Goal: Find specific page/section: Find specific page/section

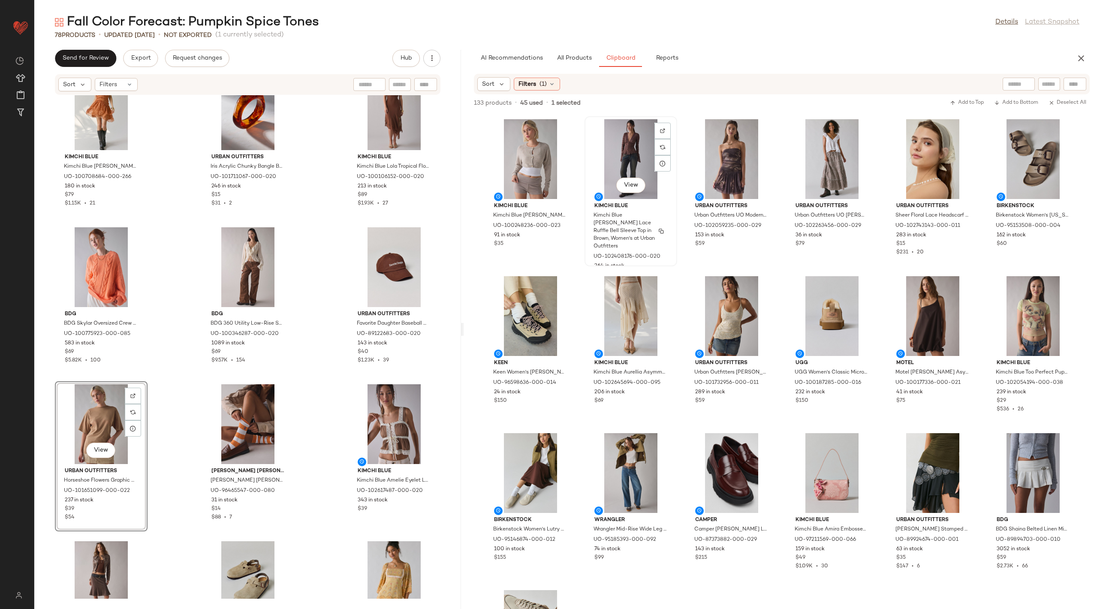
scroll to position [2330, 0]
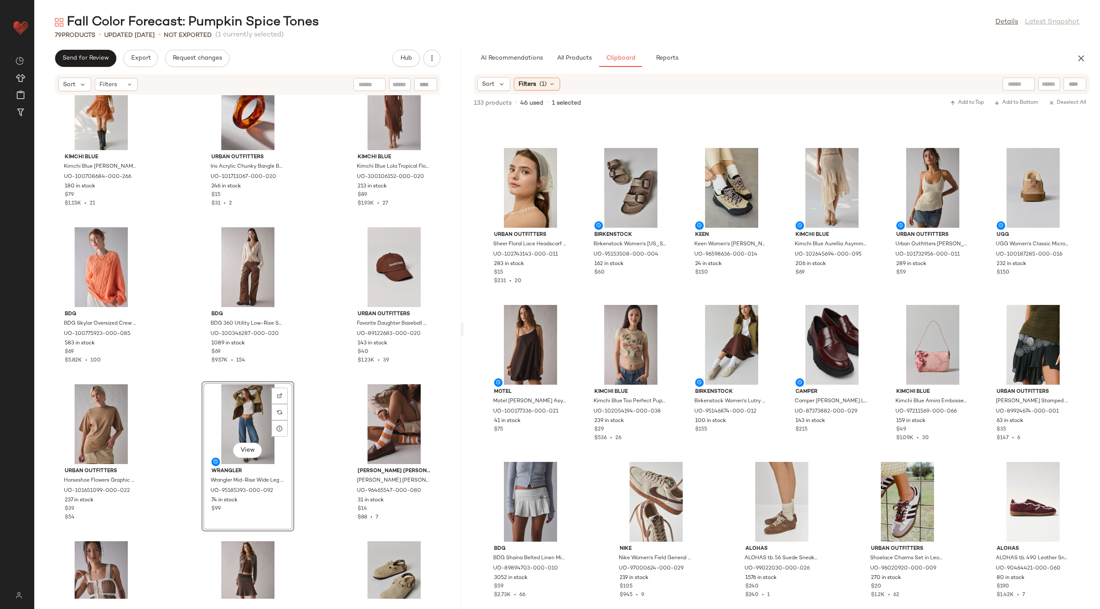
click at [244, 400] on div "View" at bounding box center [247, 424] width 87 height 80
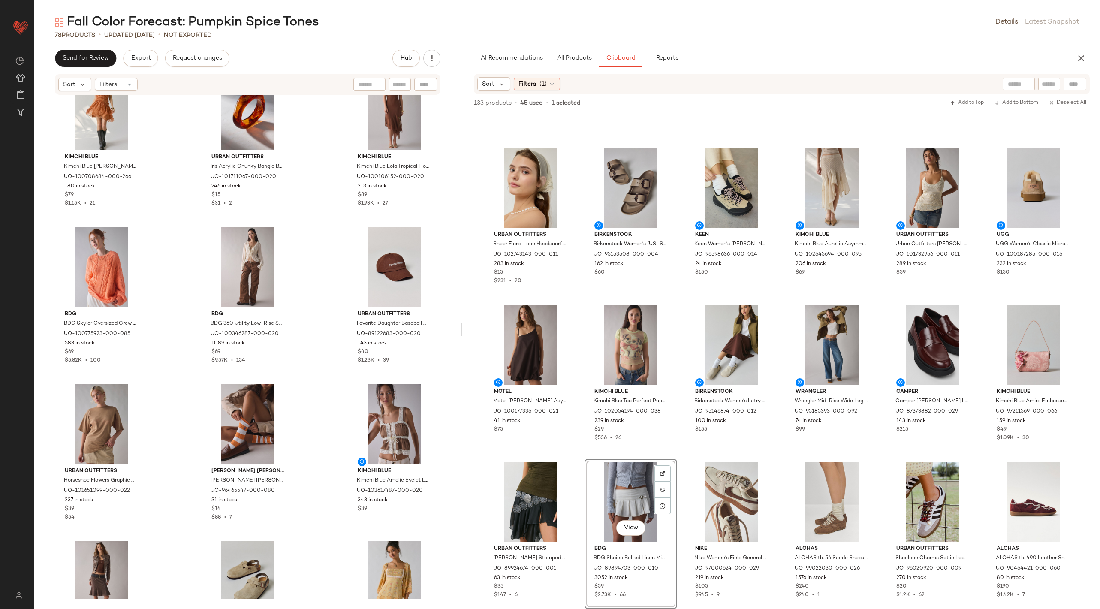
scroll to position [2317, 0]
click at [581, 55] on span "All Products" at bounding box center [573, 58] width 35 height 7
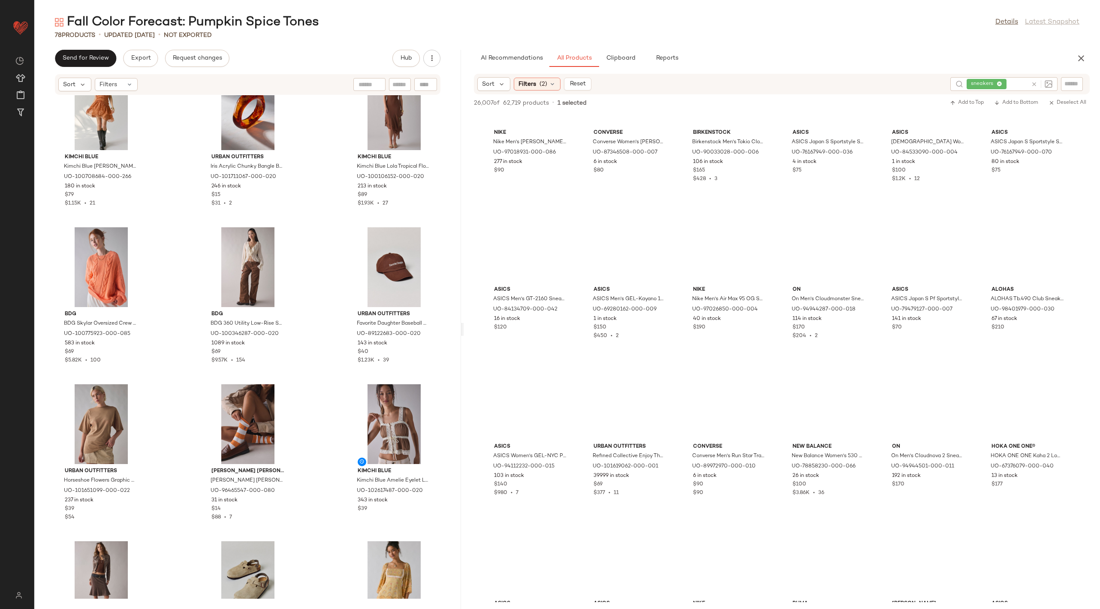
scroll to position [10061, 0]
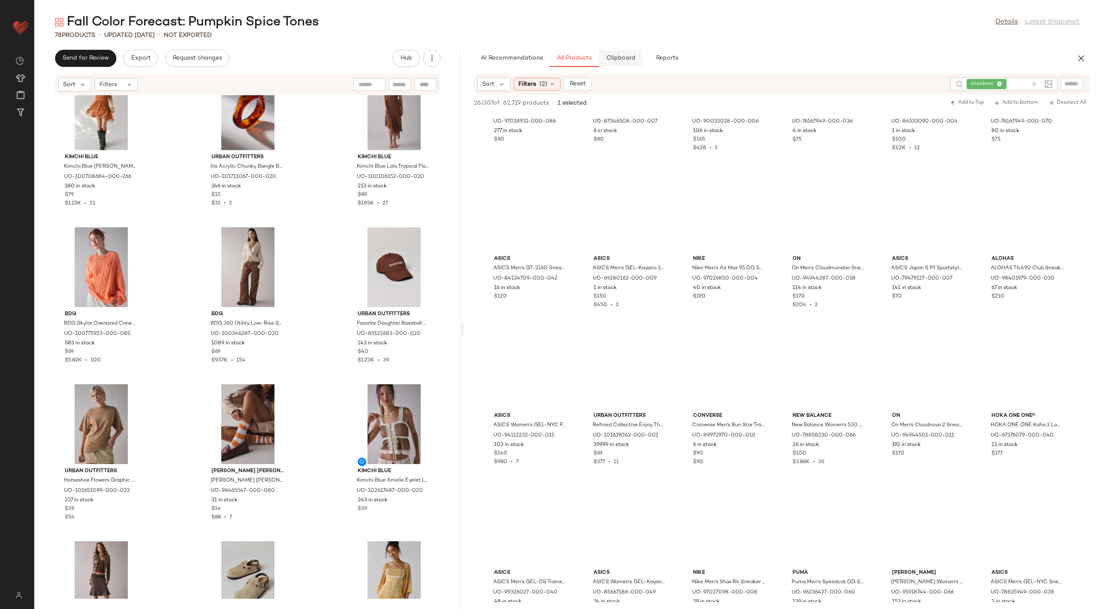
click at [614, 61] on span "Clipboard" at bounding box center [620, 58] width 30 height 7
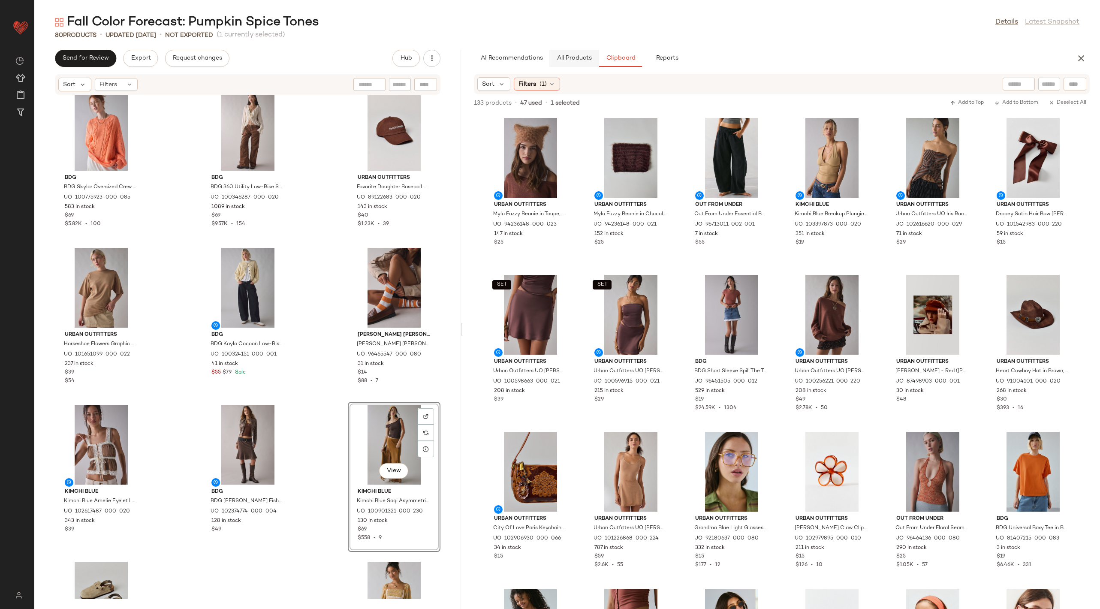
click at [575, 61] on span "All Products" at bounding box center [573, 58] width 35 height 7
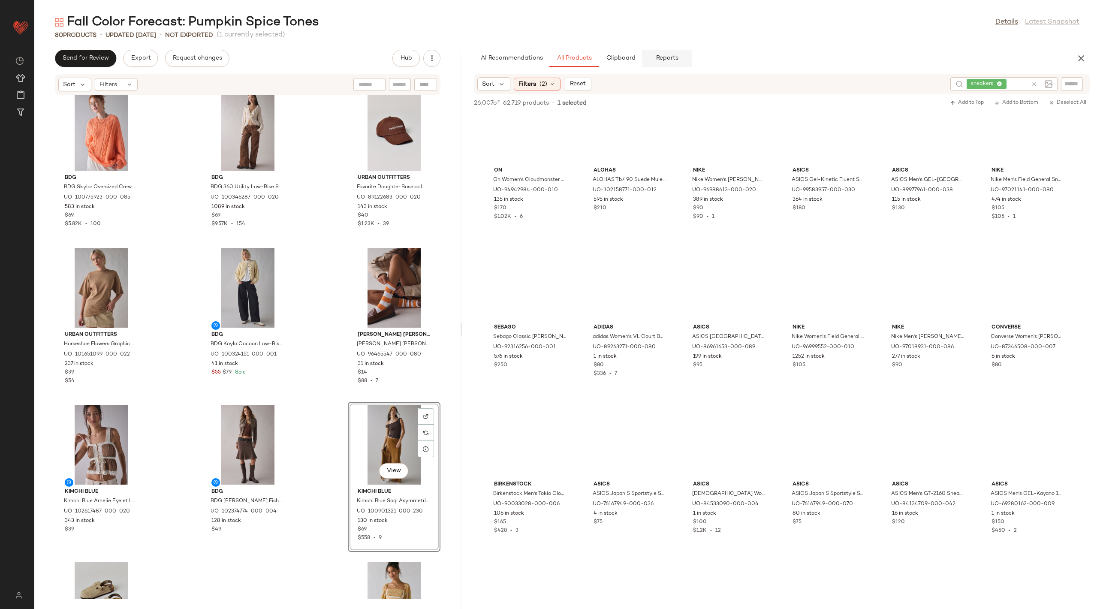
scroll to position [11699, 0]
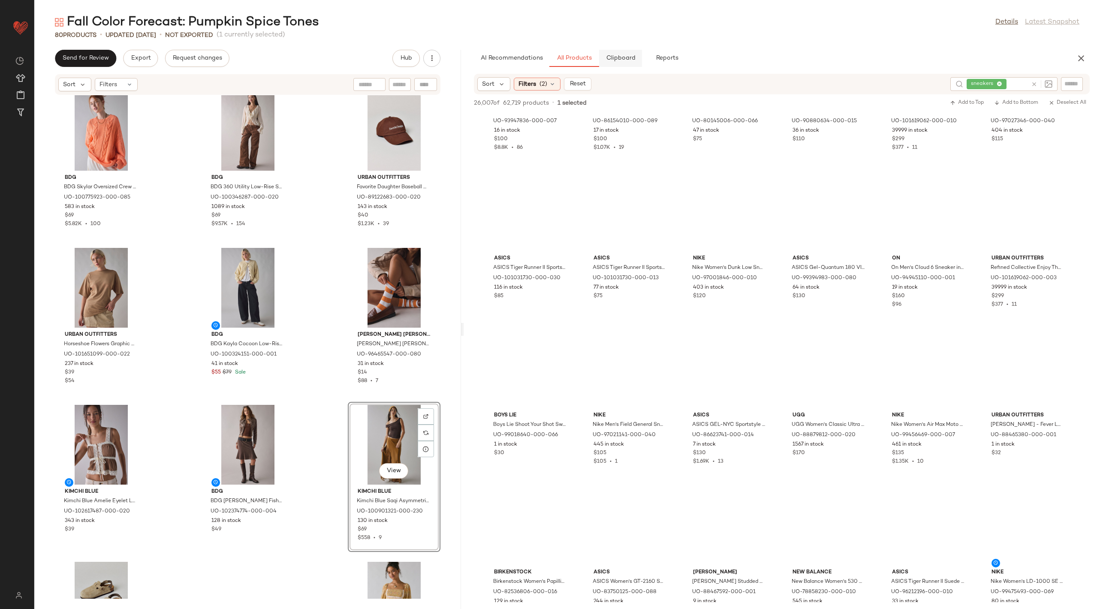
click at [630, 57] on span "Clipboard" at bounding box center [620, 58] width 30 height 7
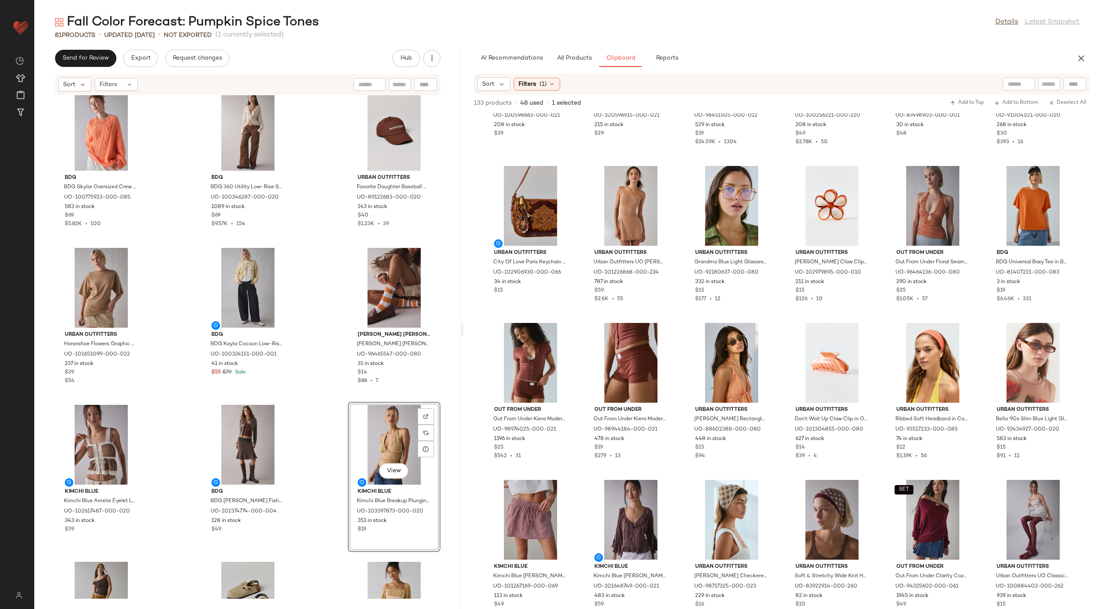
scroll to position [0, 0]
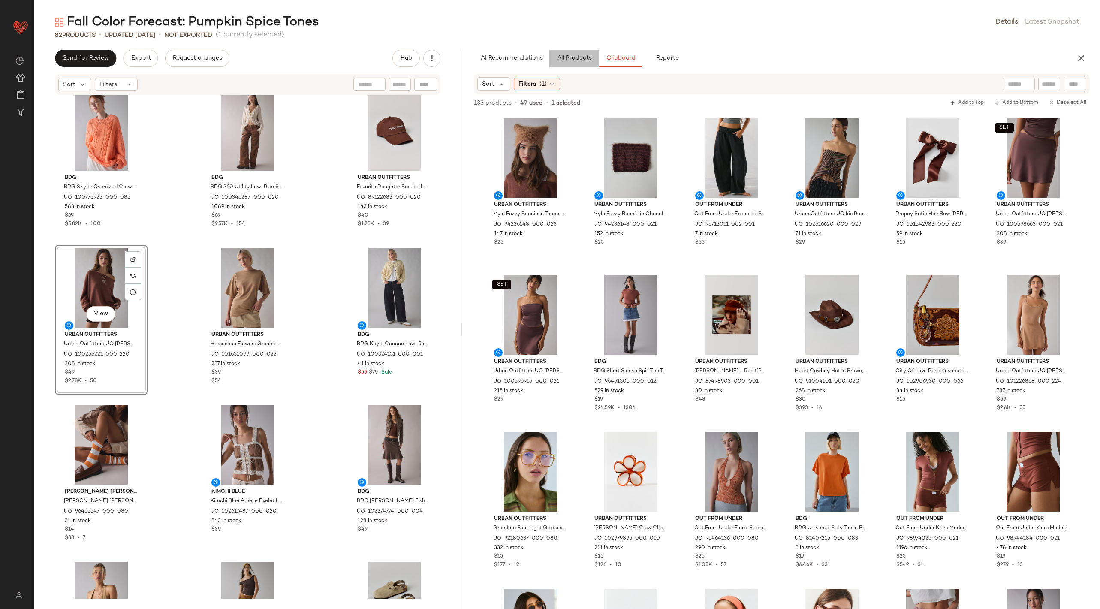
click at [573, 53] on button "All Products" at bounding box center [574, 58] width 50 height 17
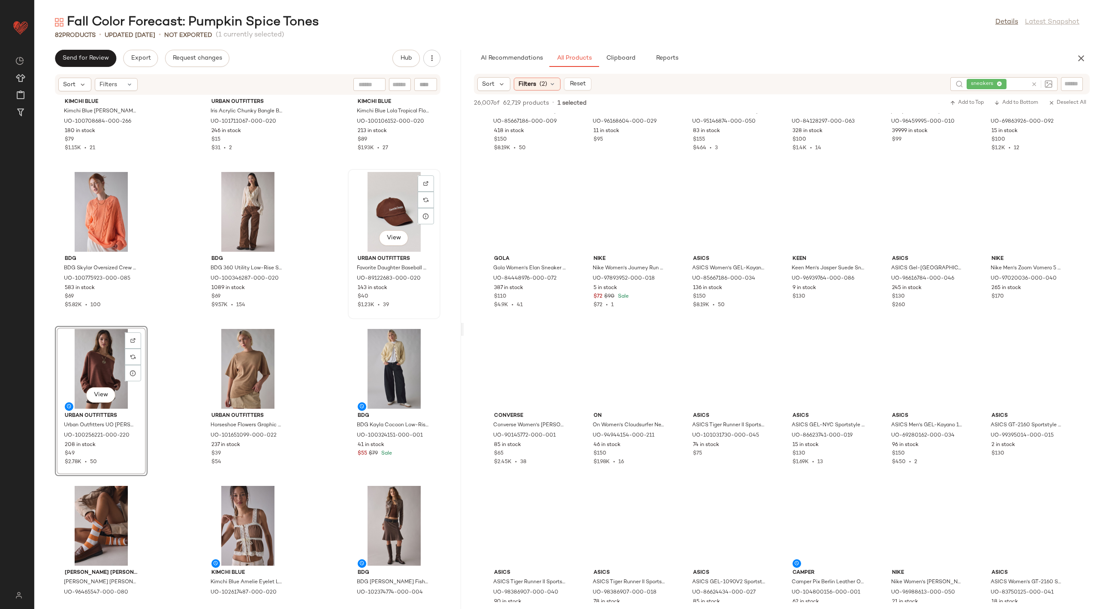
scroll to position [2585, 0]
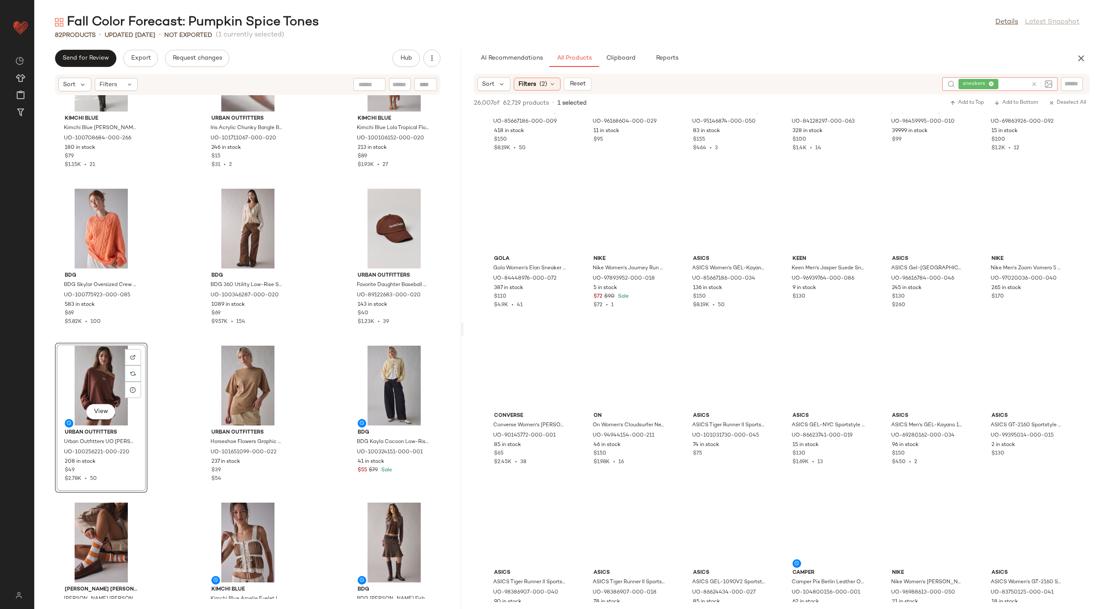
click at [1034, 86] on icon at bounding box center [1034, 84] width 6 height 6
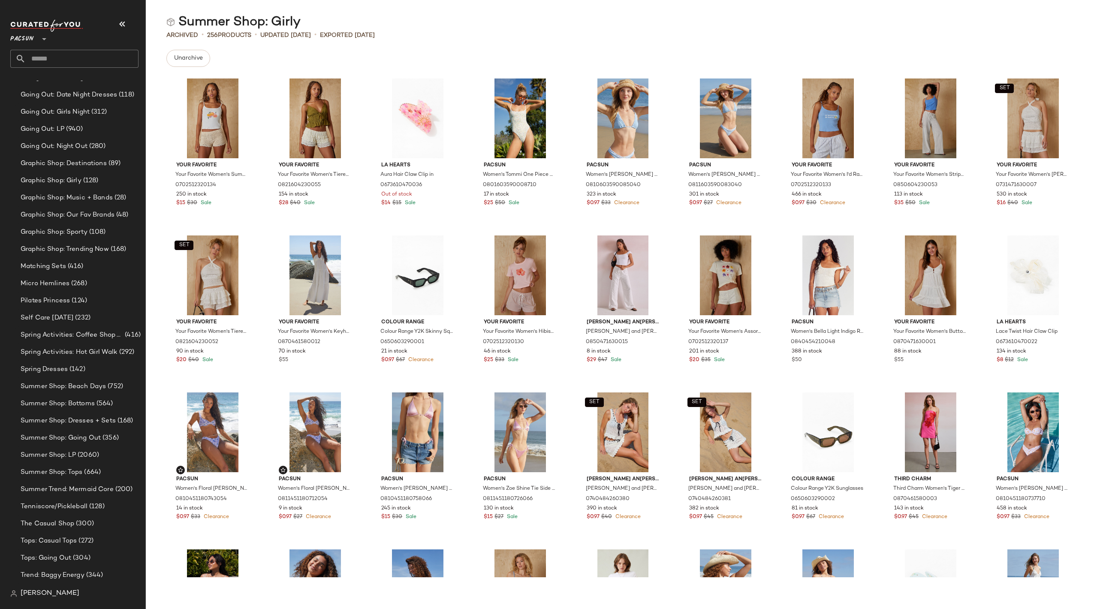
scroll to position [1433, 0]
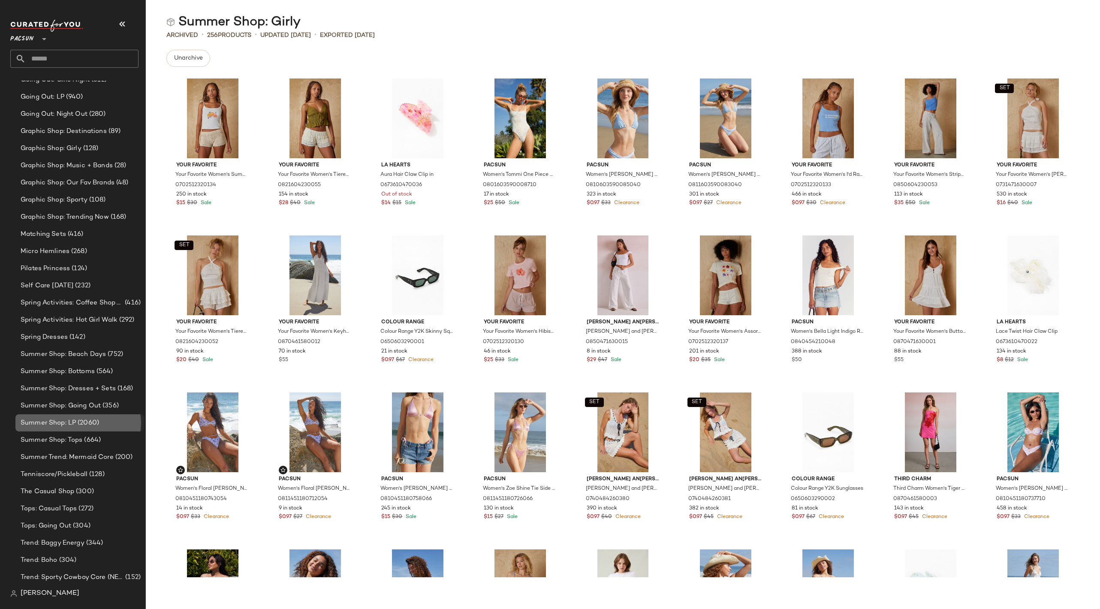
click at [78, 422] on span "(2060)" at bounding box center [87, 423] width 23 height 10
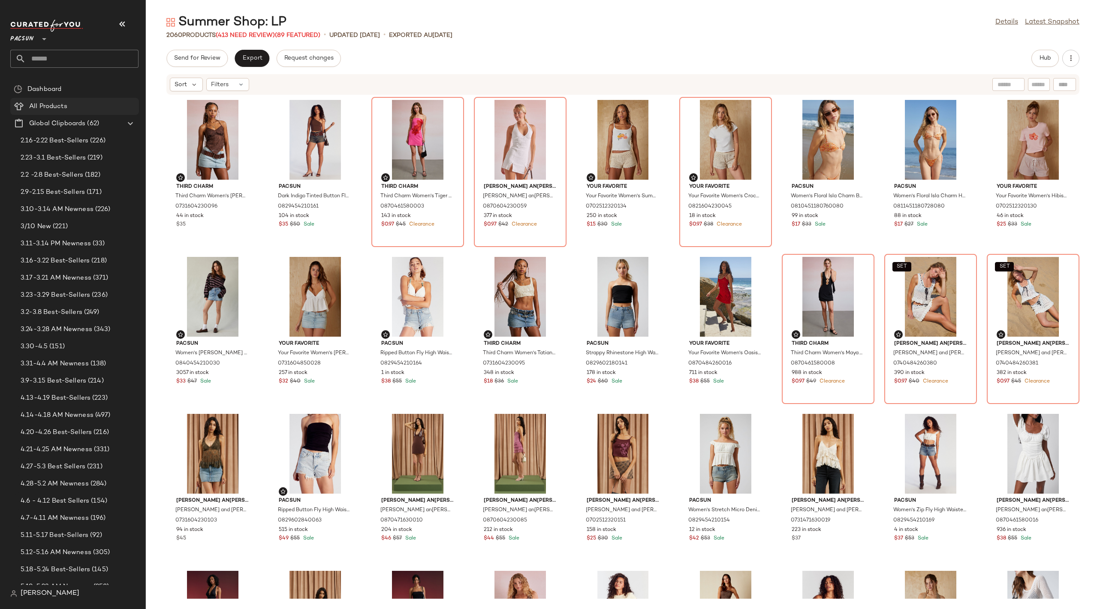
click at [85, 105] on div "All Products" at bounding box center [81, 107] width 109 height 10
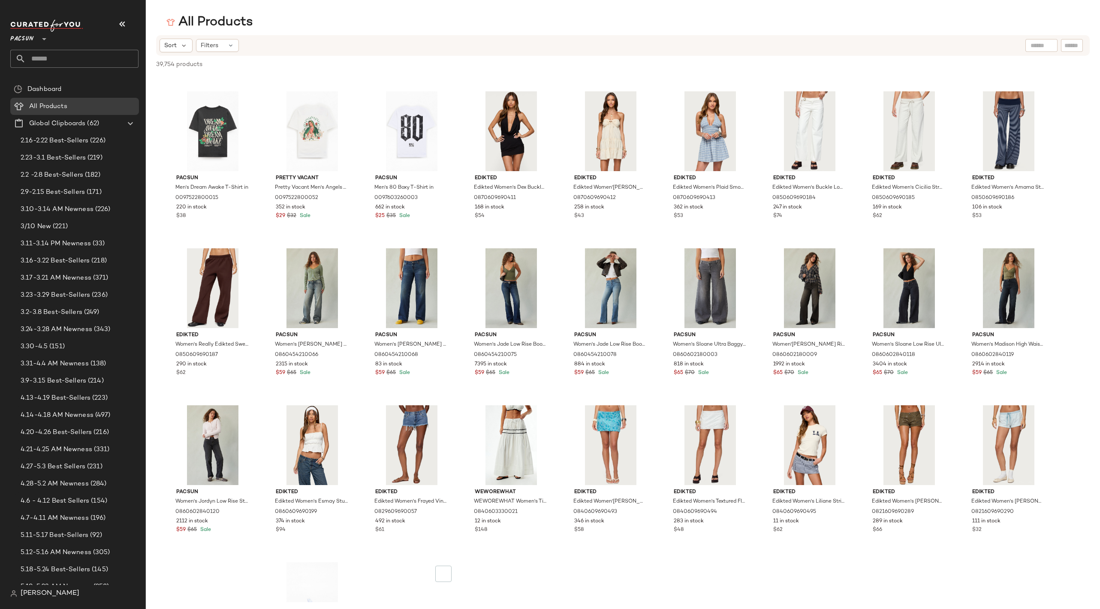
scroll to position [7551, 0]
